Goal: Check status: Check status

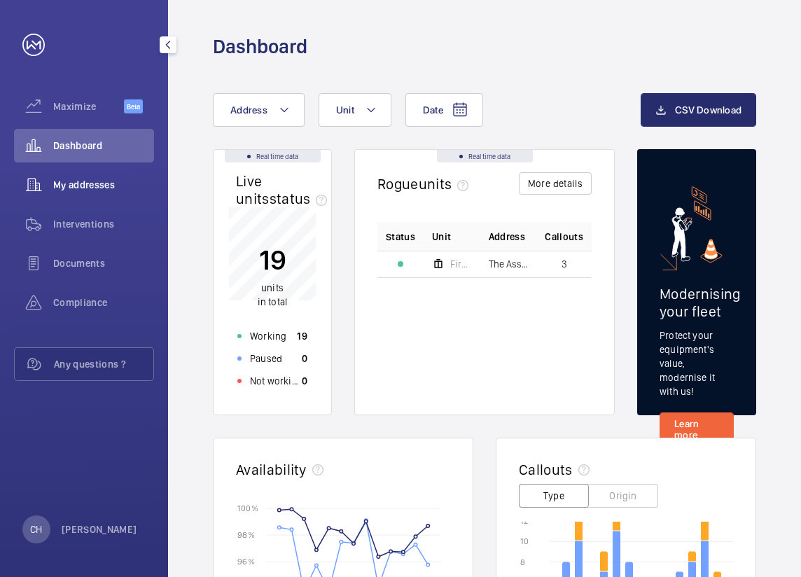
click at [108, 178] on span "My addresses" at bounding box center [103, 185] width 101 height 14
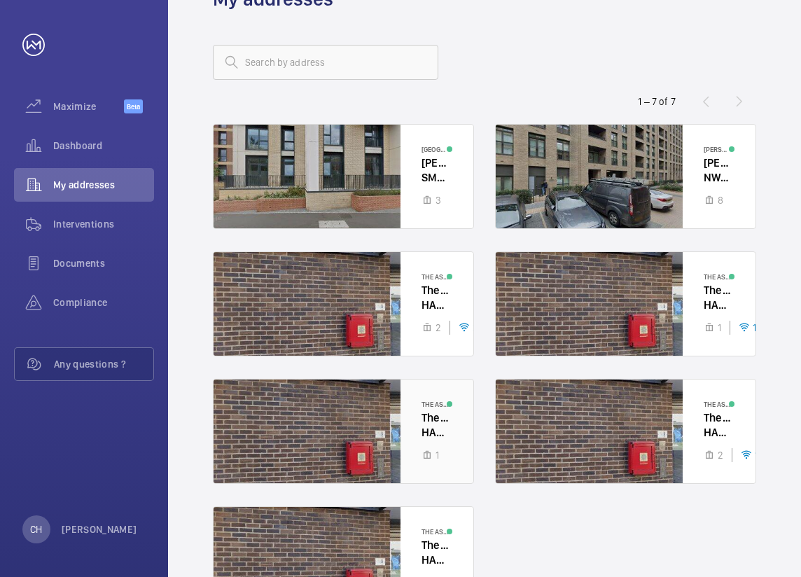
scroll to position [70, 0]
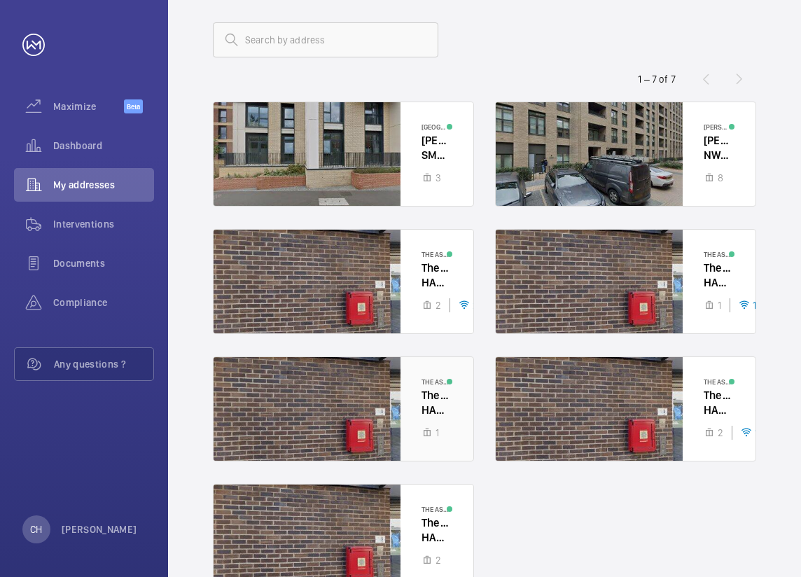
click at [418, 392] on div at bounding box center [343, 409] width 260 height 104
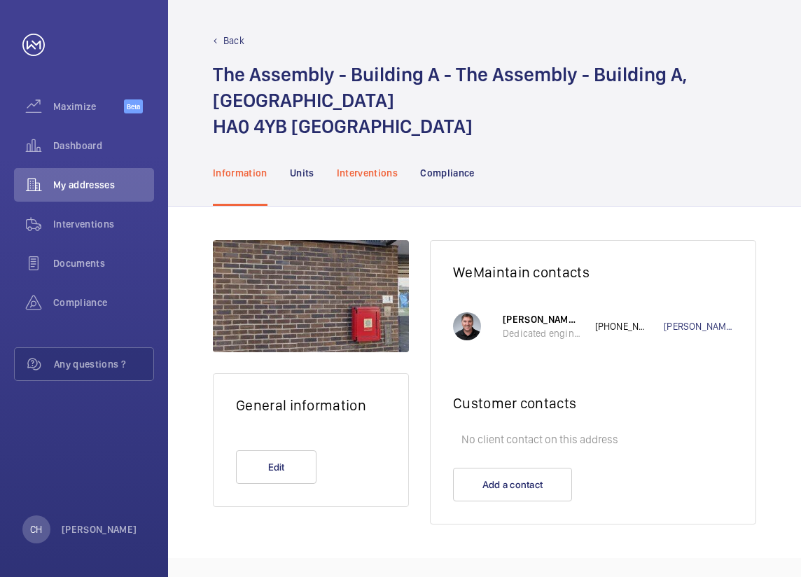
click at [367, 171] on p "Interventions" at bounding box center [368, 173] width 62 height 14
